Goal: Information Seeking & Learning: Learn about a topic

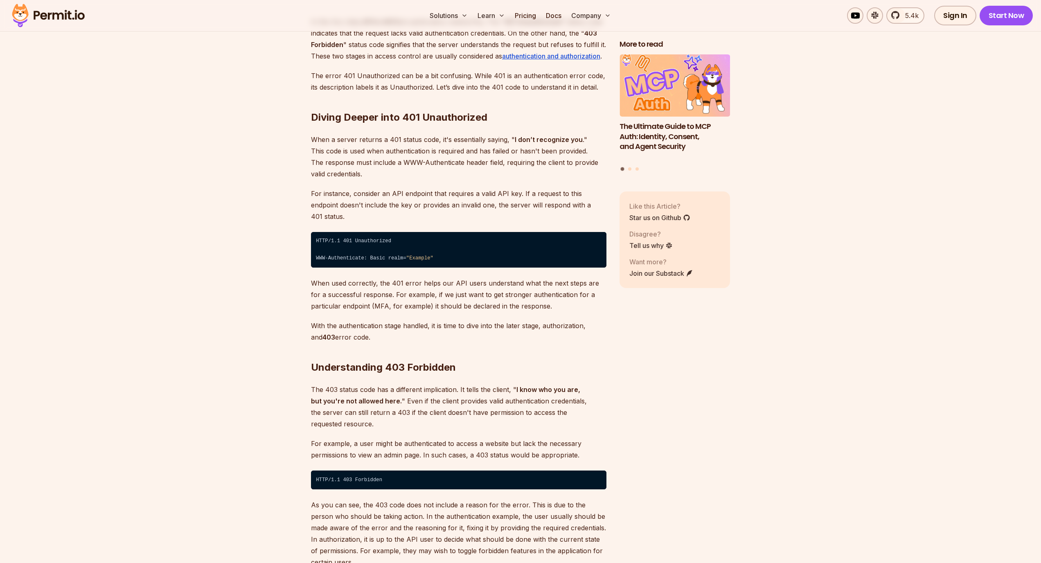
scroll to position [1191, 0]
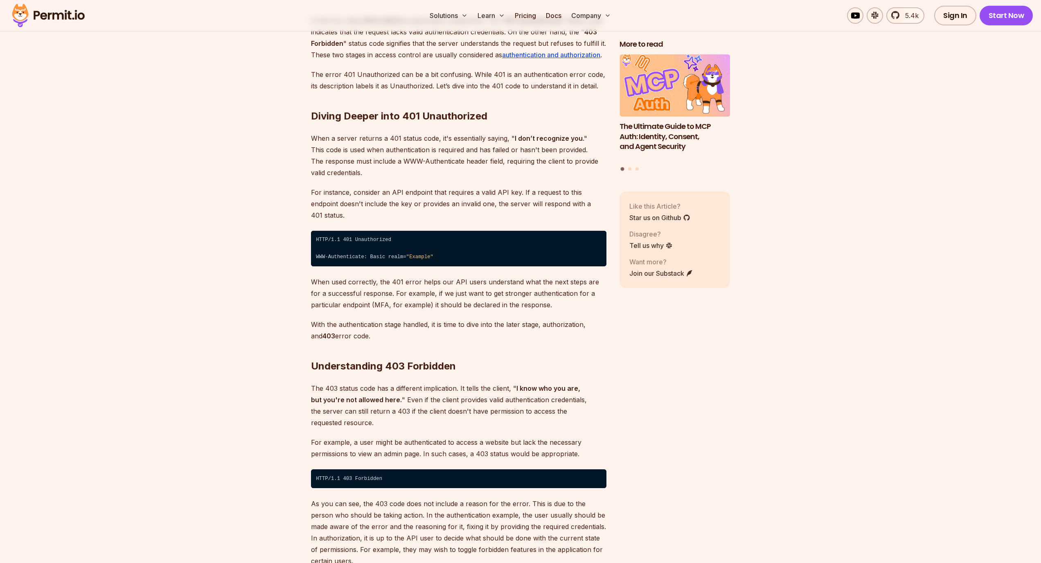
click at [315, 137] on p "When a server returns a 401 status code, it's essentially saying, " I don’t rec…" at bounding box center [458, 156] width 295 height 46
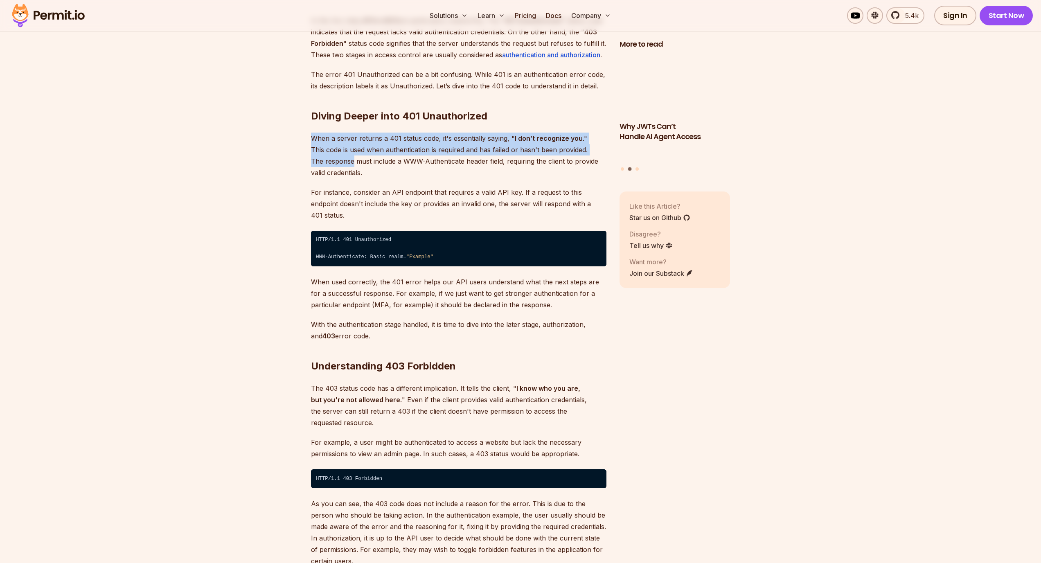
drag, startPoint x: 315, startPoint y: 137, endPoint x: 598, endPoint y: 150, distance: 283.0
click at [598, 150] on p "When a server returns a 401 status code, it's essentially saying, " I don’t rec…" at bounding box center [458, 156] width 295 height 46
click at [378, 151] on p "When a server returns a 401 status code, it's essentially saying, " I don’t rec…" at bounding box center [458, 156] width 295 height 46
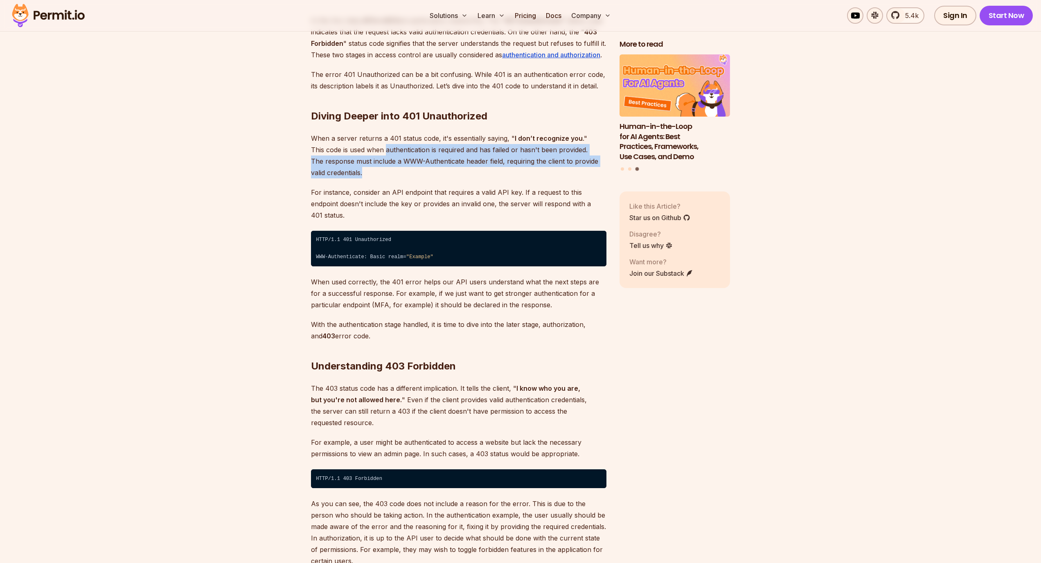
drag, startPoint x: 378, startPoint y: 151, endPoint x: 586, endPoint y: 167, distance: 208.4
click at [586, 167] on p "When a server returns a 401 status code, it's essentially saying, " I don’t rec…" at bounding box center [458, 156] width 295 height 46
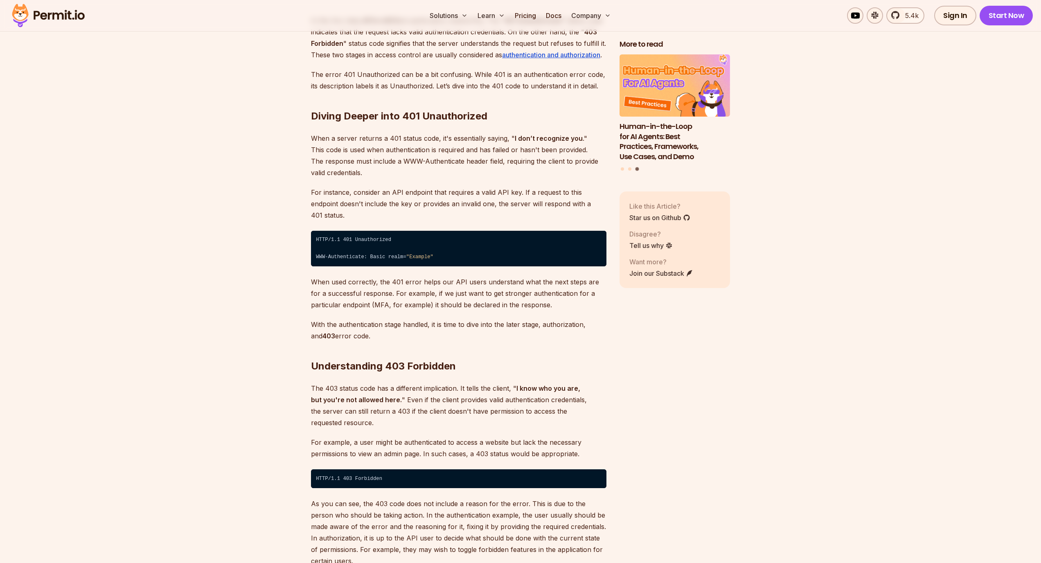
click at [586, 167] on p "When a server returns a 401 status code, it's essentially saying, " I don’t rec…" at bounding box center [458, 156] width 295 height 46
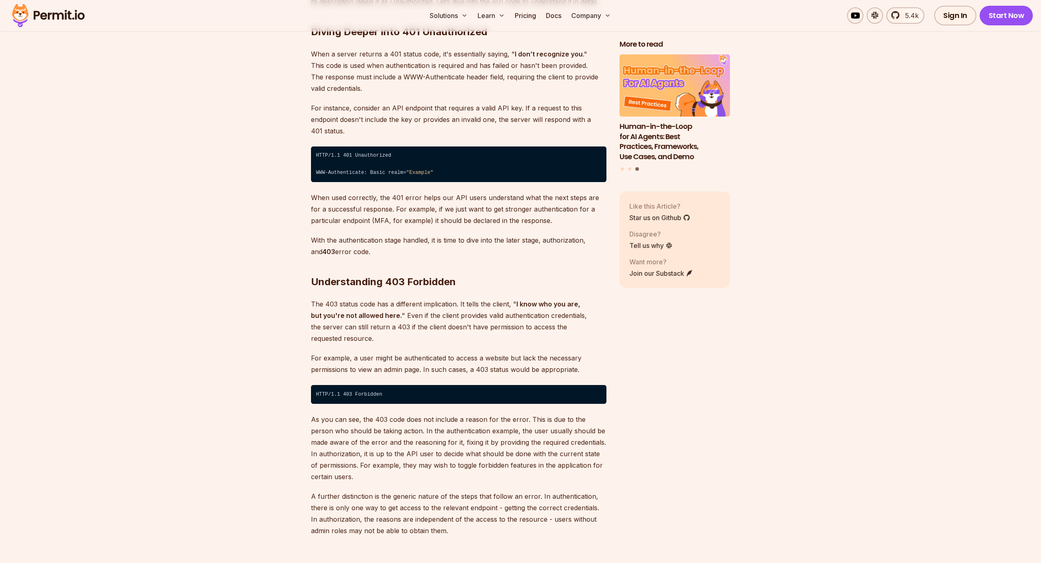
scroll to position [1276, 0]
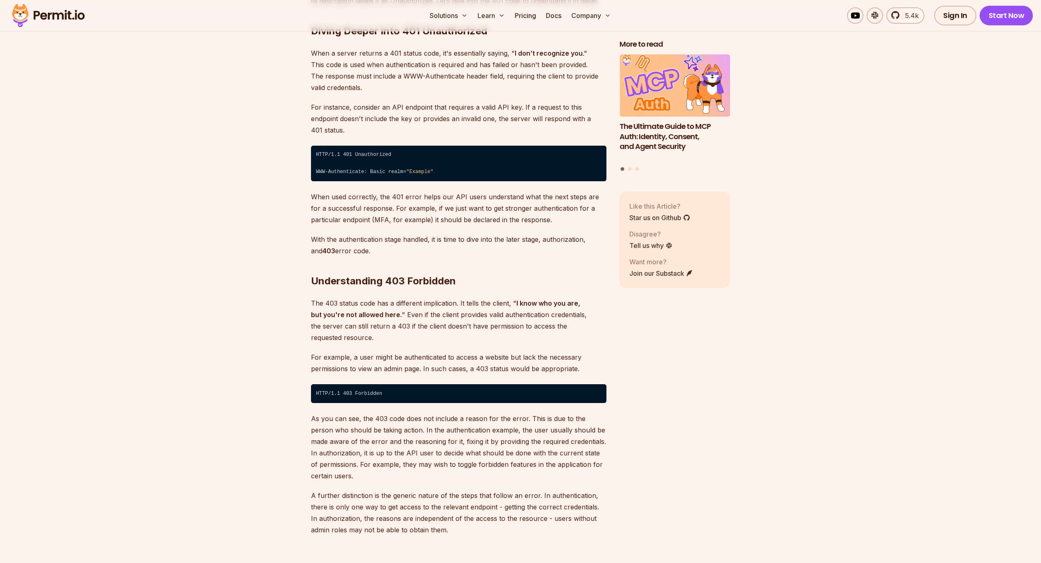
click at [415, 297] on p "The 403 status code has a different implication. It tells the client, " I know …" at bounding box center [458, 320] width 295 height 46
click at [396, 269] on h2 "Understanding 403 Forbidden" at bounding box center [458, 265] width 295 height 46
drag, startPoint x: 342, startPoint y: 144, endPoint x: 395, endPoint y: 143, distance: 53.2
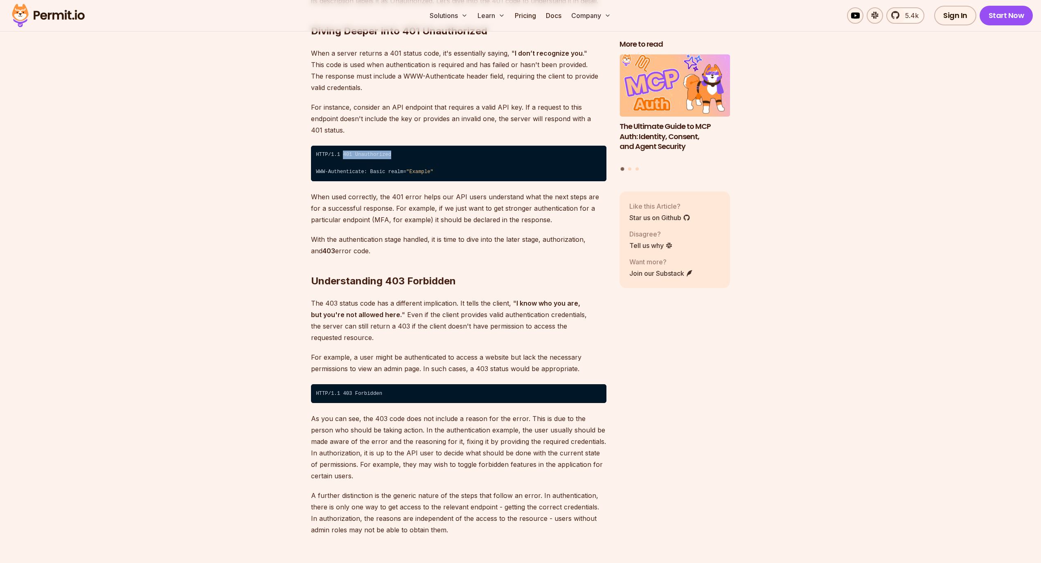
click at [395, 146] on code "HTTP/1.1 401 Unauthorized ⁠ WWW-Authenticate: Basic realm= "Example"" at bounding box center [458, 164] width 295 height 36
click at [342, 146] on code "HTTP/1.1 401 Unauthorized ⁠ WWW-Authenticate: Basic realm= "Example"" at bounding box center [458, 164] width 295 height 36
drag, startPoint x: 342, startPoint y: 145, endPoint x: 401, endPoint y: 142, distance: 59.8
click at [401, 146] on code "HTTP/1.1 401 Unauthorized ⁠ WWW-Authenticate: Basic realm= "Example"" at bounding box center [458, 164] width 295 height 36
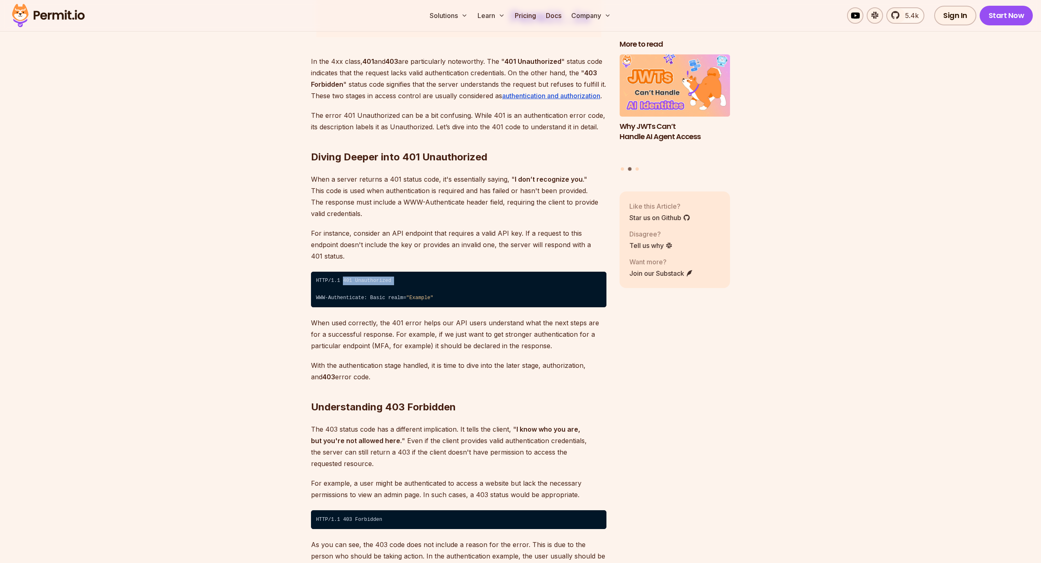
scroll to position [1149, 0]
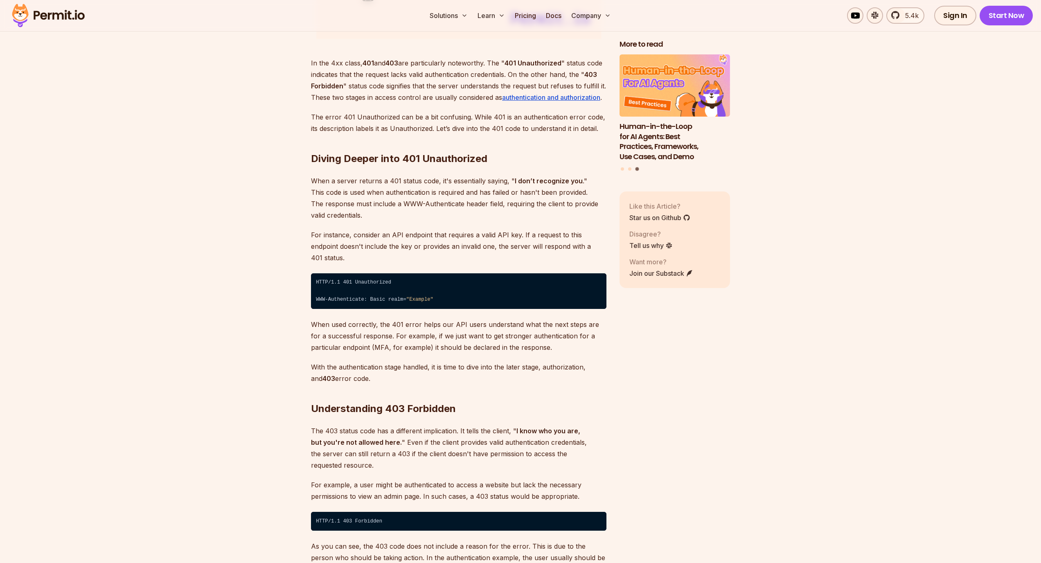
click at [358, 180] on p "When a server returns a 401 status code, it's essentially saying, " I don’t rec…" at bounding box center [458, 198] width 295 height 46
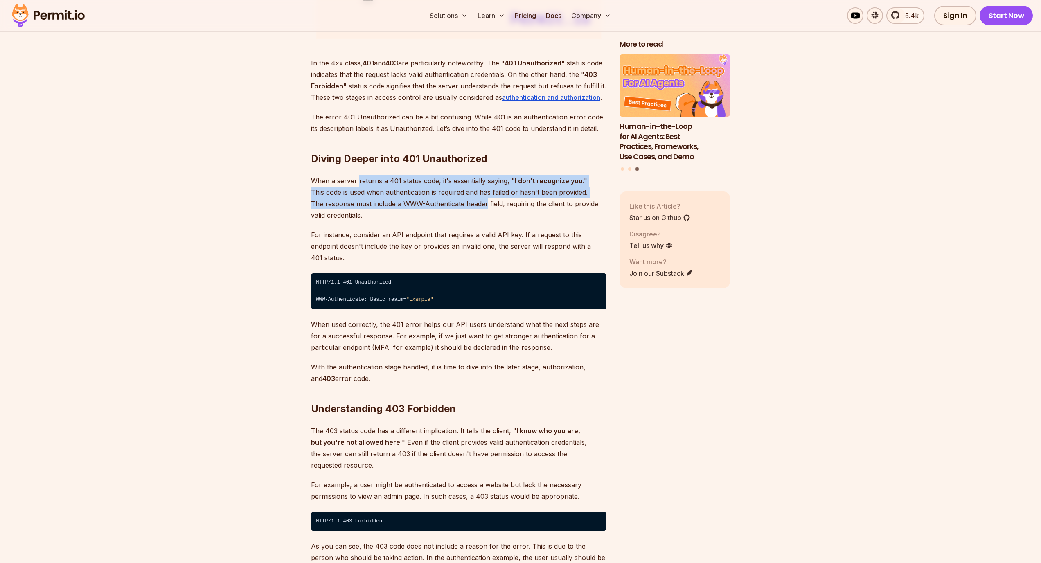
drag, startPoint x: 358, startPoint y: 180, endPoint x: 471, endPoint y: 201, distance: 115.2
click at [471, 201] on p "When a server returns a 401 status code, it's essentially saying, " I don’t rec…" at bounding box center [458, 198] width 295 height 46
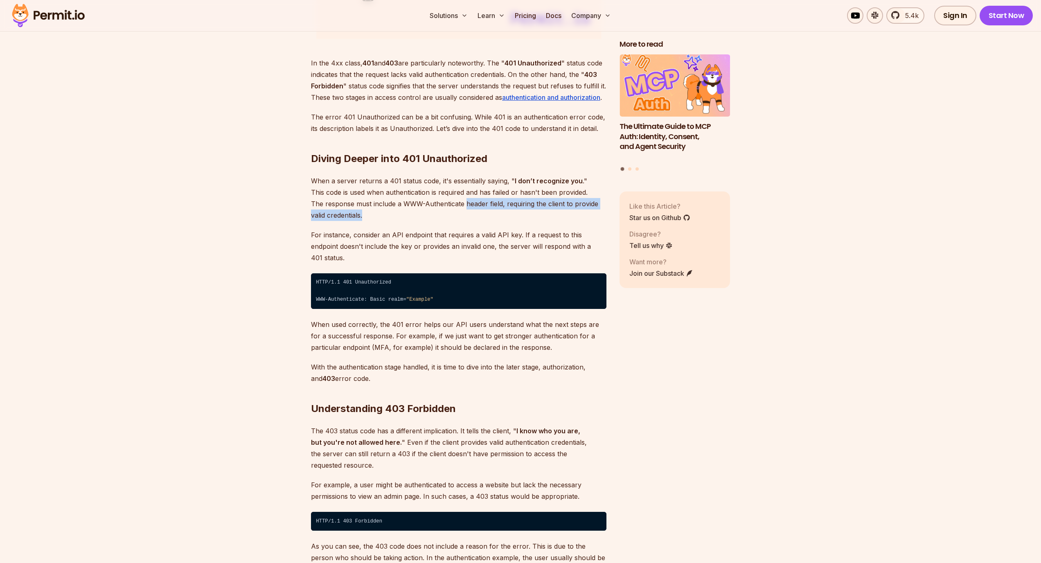
drag, startPoint x: 471, startPoint y: 201, endPoint x: 461, endPoint y: 210, distance: 13.9
click at [461, 210] on p "When a server returns a 401 status code, it's essentially saying, " I don’t rec…" at bounding box center [458, 198] width 295 height 46
drag, startPoint x: 461, startPoint y: 211, endPoint x: 470, endPoint y: 215, distance: 10.3
click at [465, 213] on p "When a server returns a 401 status code, it's essentially saying, " I don’t rec…" at bounding box center [458, 198] width 295 height 46
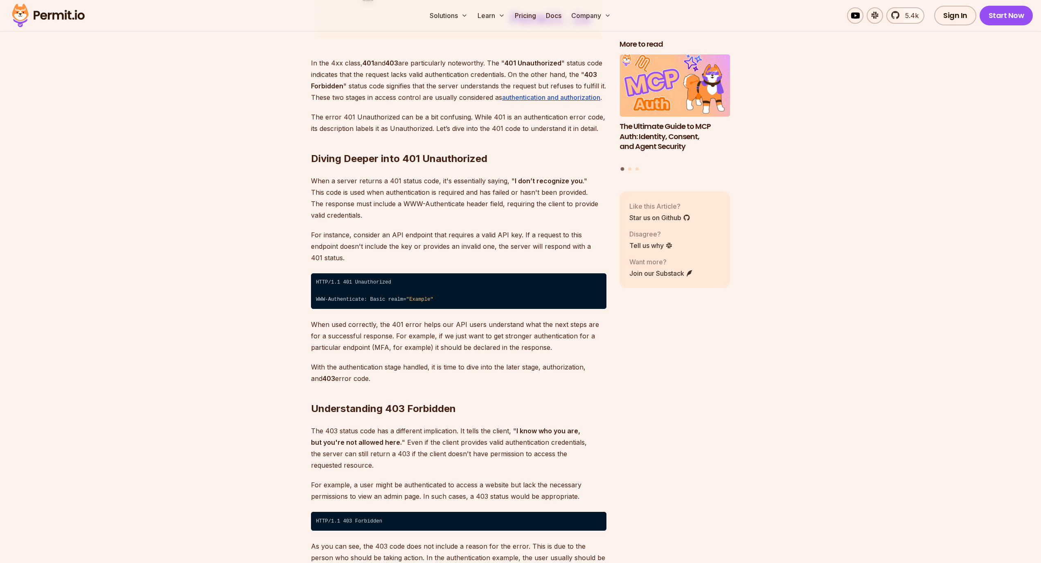
click at [470, 215] on p "When a server returns a 401 status code, it's essentially saying, " I don’t rec…" at bounding box center [458, 198] width 295 height 46
click at [431, 204] on p "When a server returns a 401 status code, it's essentially saying, " I don’t rec…" at bounding box center [458, 198] width 295 height 46
click at [442, 158] on h2 "Diving Deeper into 401 Unauthorized" at bounding box center [458, 142] width 295 height 46
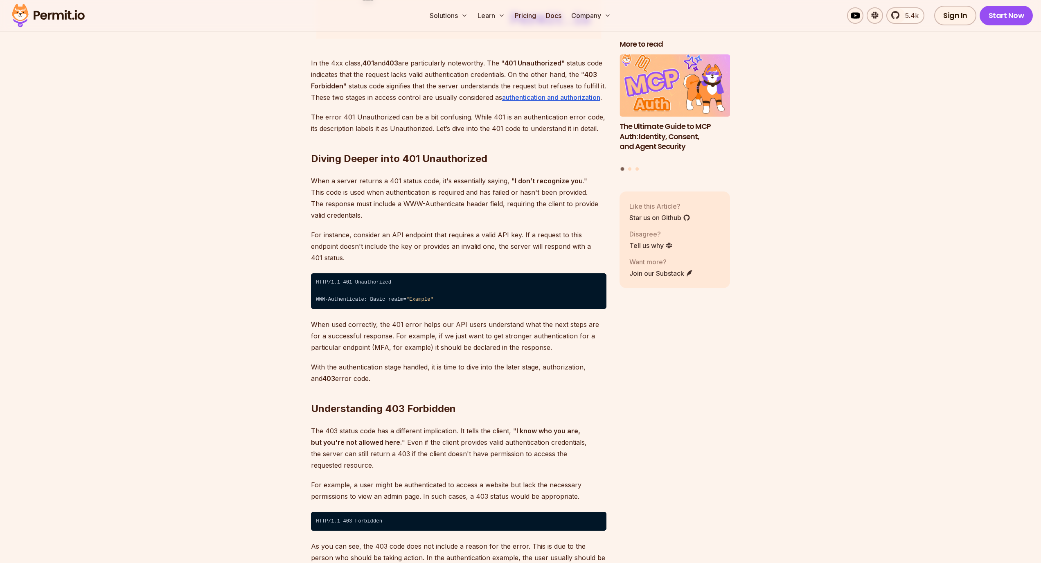
click at [425, 198] on p "When a server returns a 401 status code, it's essentially saying, " I don’t rec…" at bounding box center [458, 198] width 295 height 46
click at [460, 379] on h2 "Understanding 403 Forbidden" at bounding box center [458, 392] width 295 height 46
click at [446, 158] on h2 "Diving Deeper into 401 Unauthorized" at bounding box center [458, 142] width 295 height 46
click at [431, 209] on p "When a server returns a 401 status code, it's essentially saying, " I don’t rec…" at bounding box center [458, 198] width 295 height 46
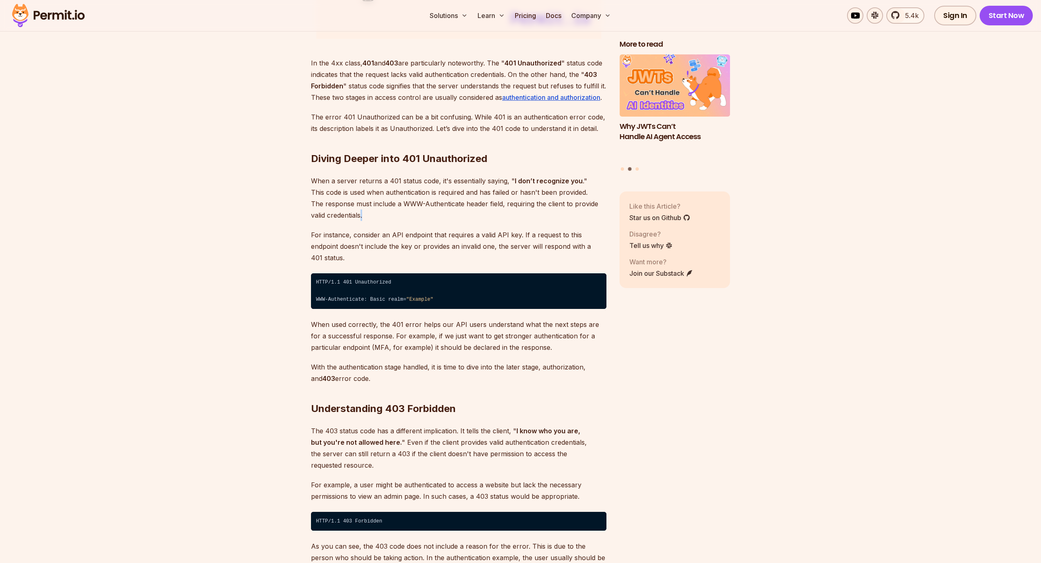
click at [431, 209] on p "When a server returns a 401 status code, it's essentially saying, " I don’t rec…" at bounding box center [458, 198] width 295 height 46
click at [427, 200] on p "When a server returns a 401 status code, it's essentially saying, " I don’t rec…" at bounding box center [458, 198] width 295 height 46
drag, startPoint x: 427, startPoint y: 200, endPoint x: 435, endPoint y: 208, distance: 11.0
click at [435, 208] on p "When a server returns a 401 status code, it's essentially saying, " I don’t rec…" at bounding box center [458, 198] width 295 height 46
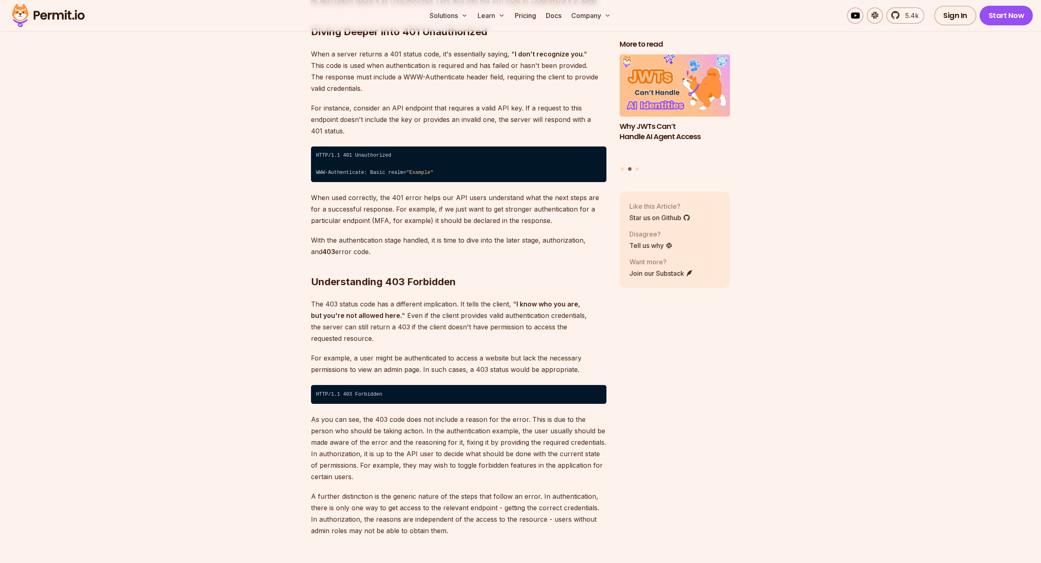
scroll to position [1276, 0]
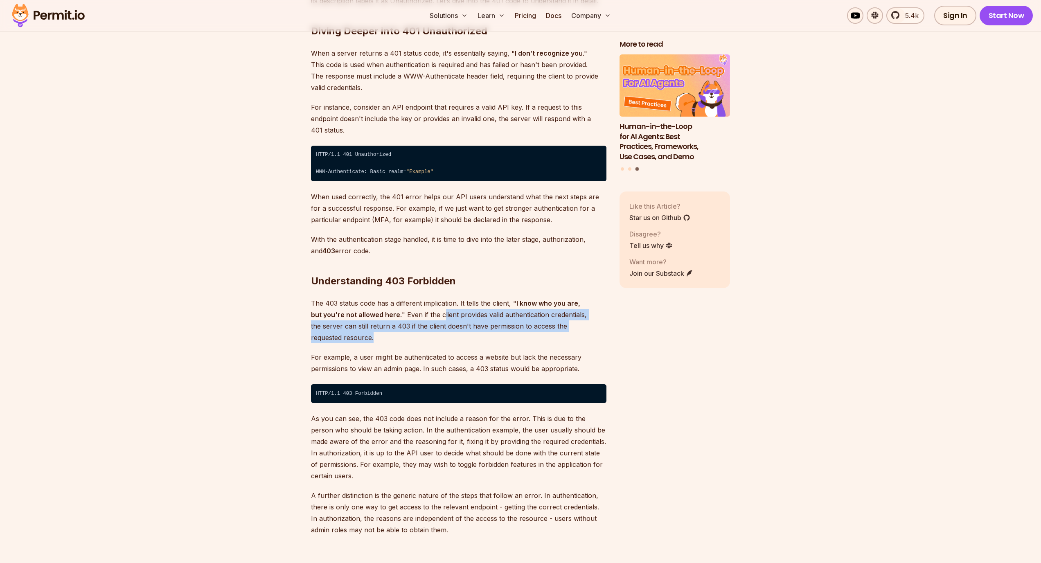
drag, startPoint x: 428, startPoint y: 299, endPoint x: 609, endPoint y: 316, distance: 181.6
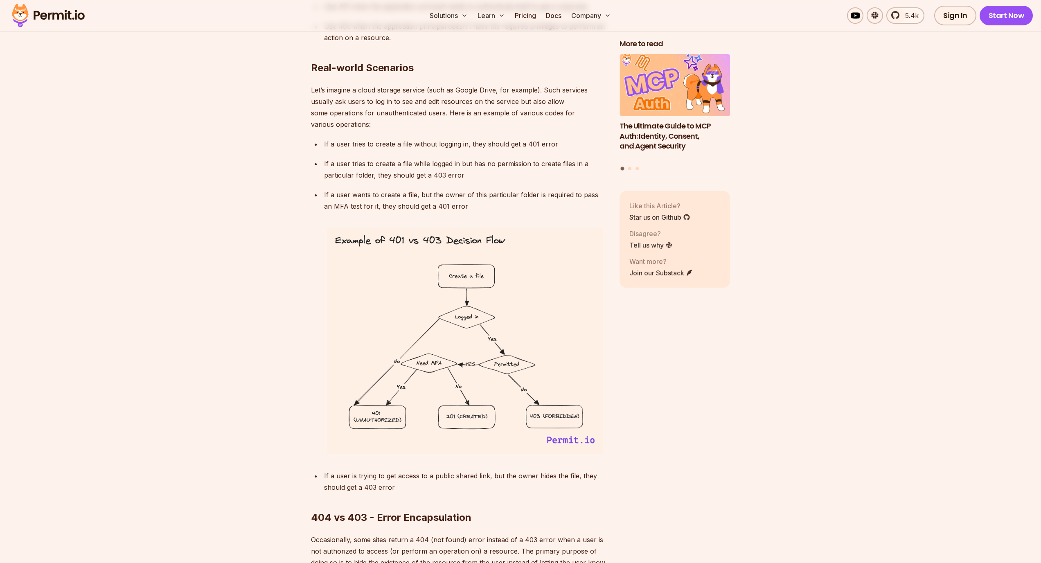
scroll to position [2681, 0]
click at [364, 401] on img at bounding box center [465, 341] width 282 height 232
